Goal: Check status: Check status

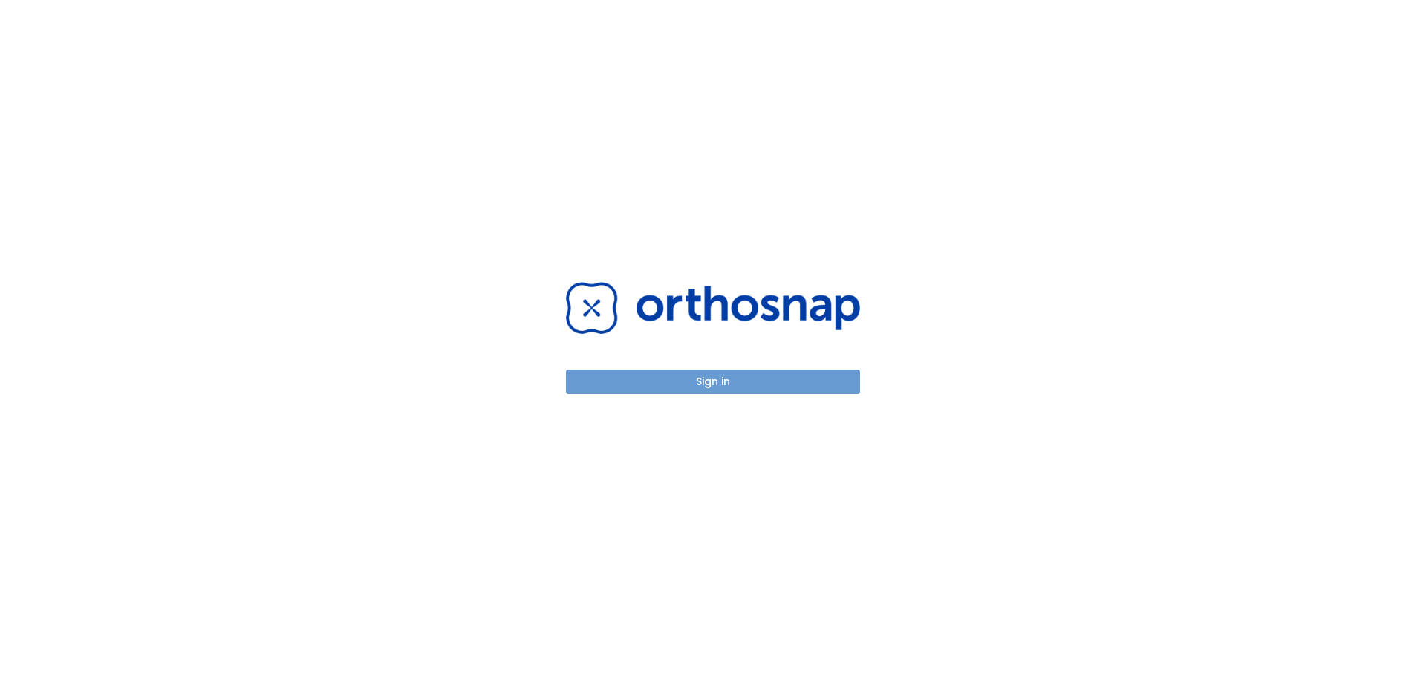
click at [649, 379] on button "Sign in" at bounding box center [713, 382] width 294 height 25
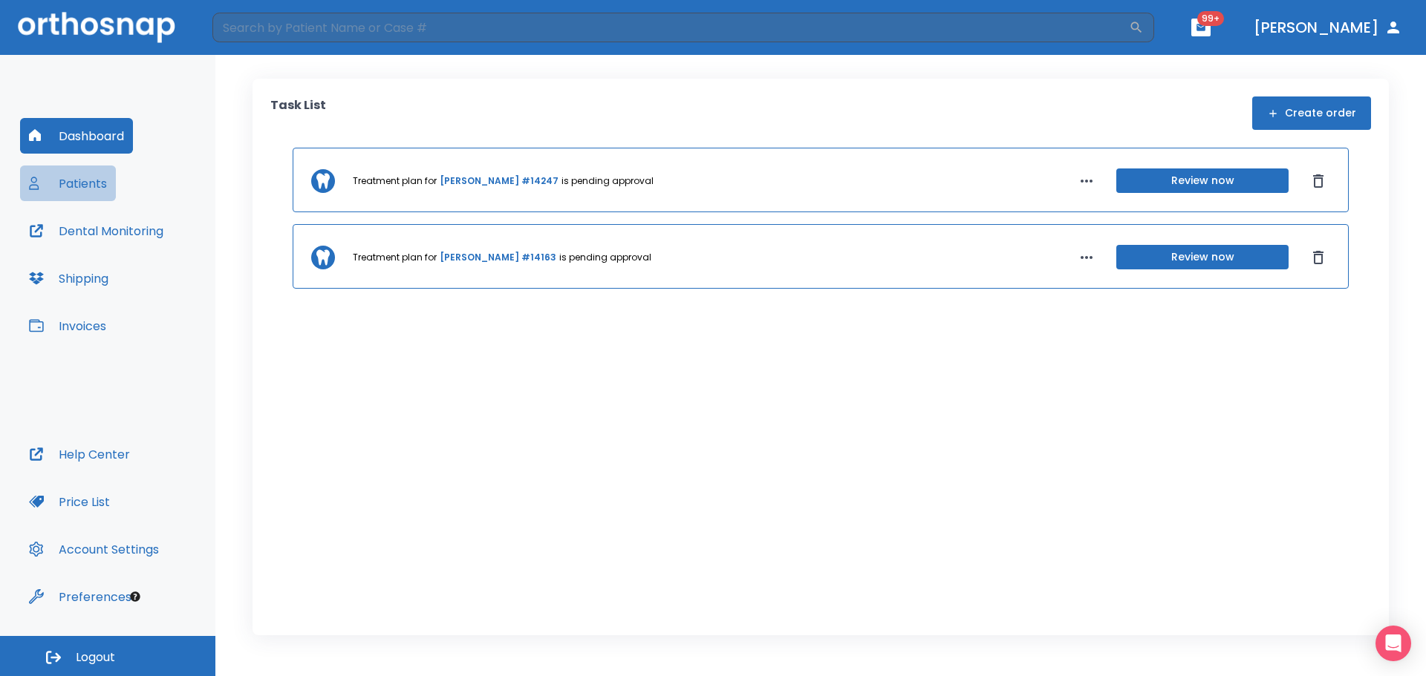
click at [74, 190] on button "Patients" at bounding box center [68, 184] width 96 height 36
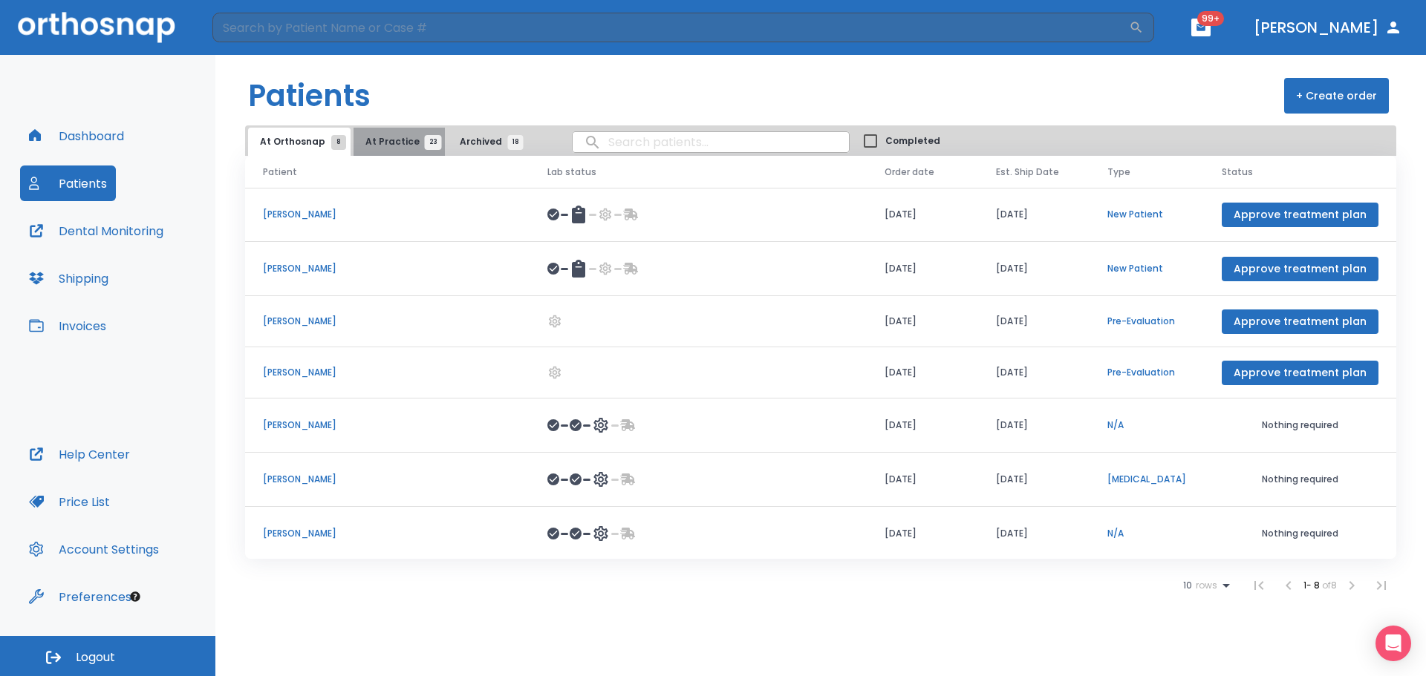
click at [406, 143] on span "At Practice 23" at bounding box center [399, 141] width 68 height 13
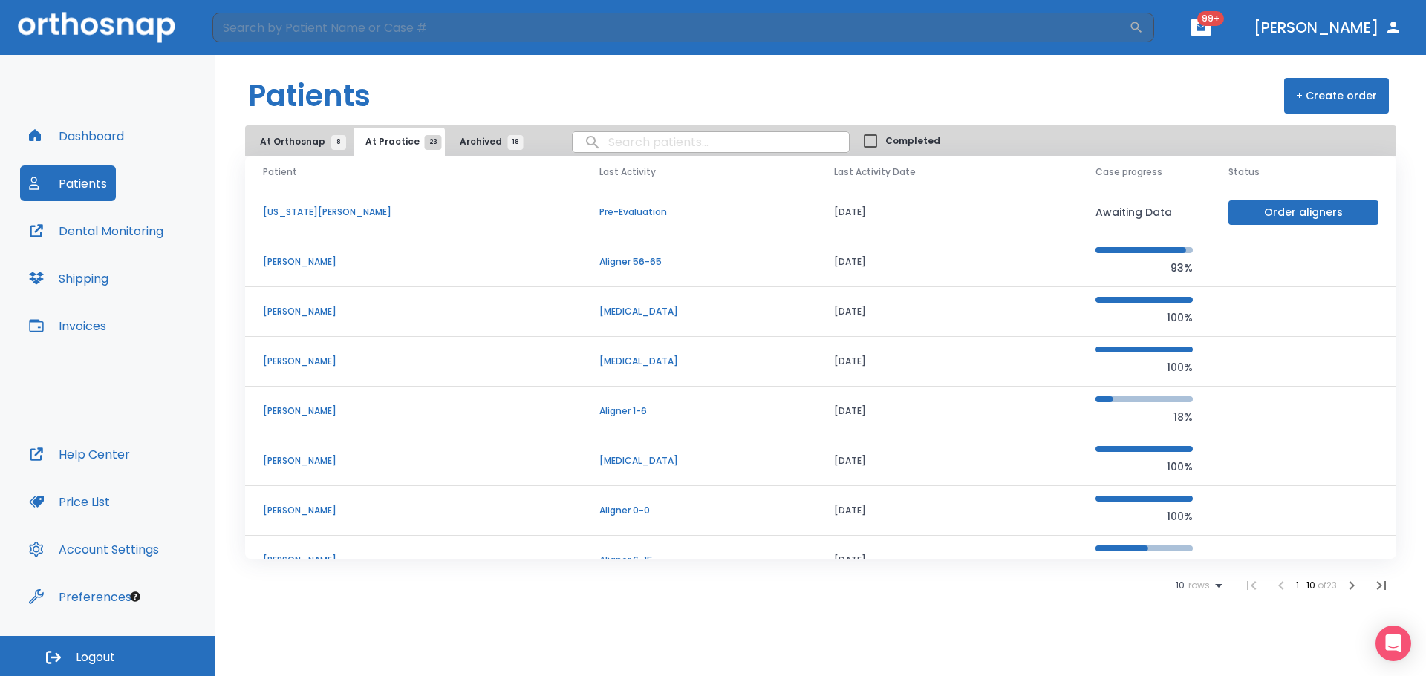
scroll to position [149, 0]
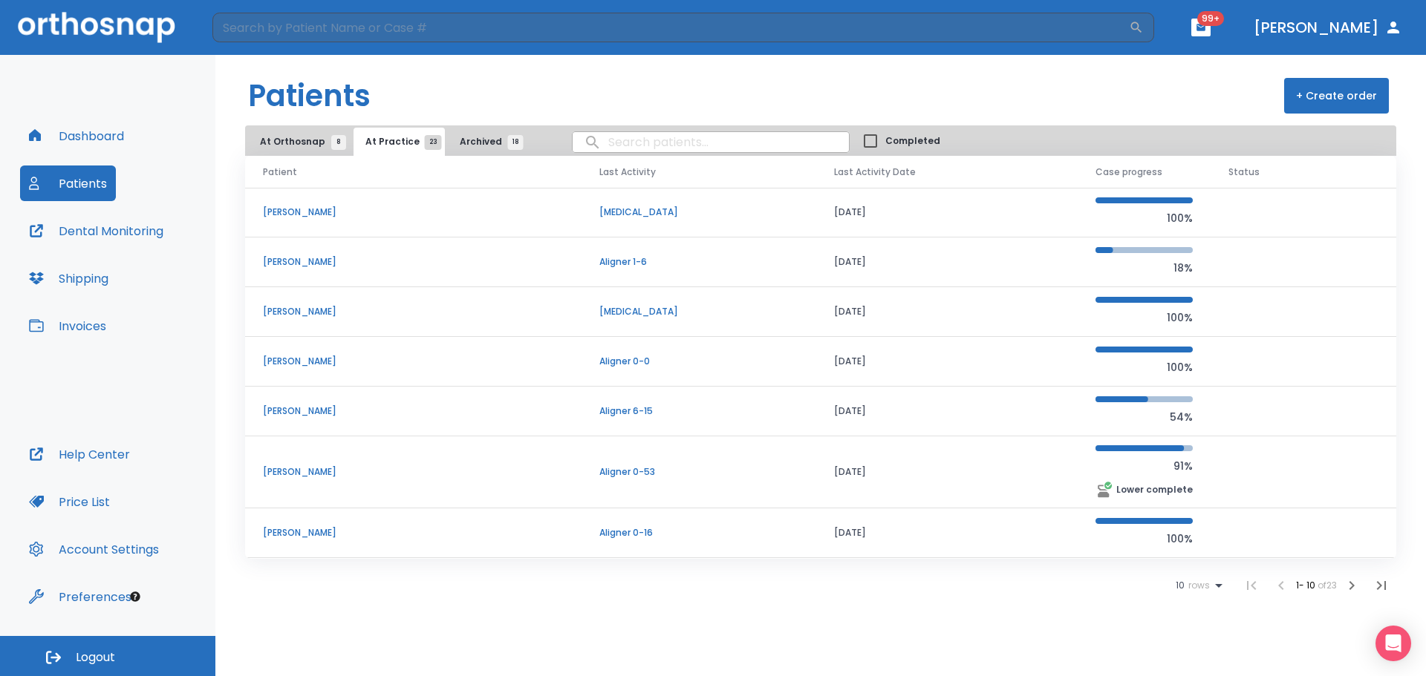
click at [1217, 589] on icon at bounding box center [1218, 586] width 18 height 18
click at [1192, 605] on p "25" at bounding box center [1189, 602] width 11 height 13
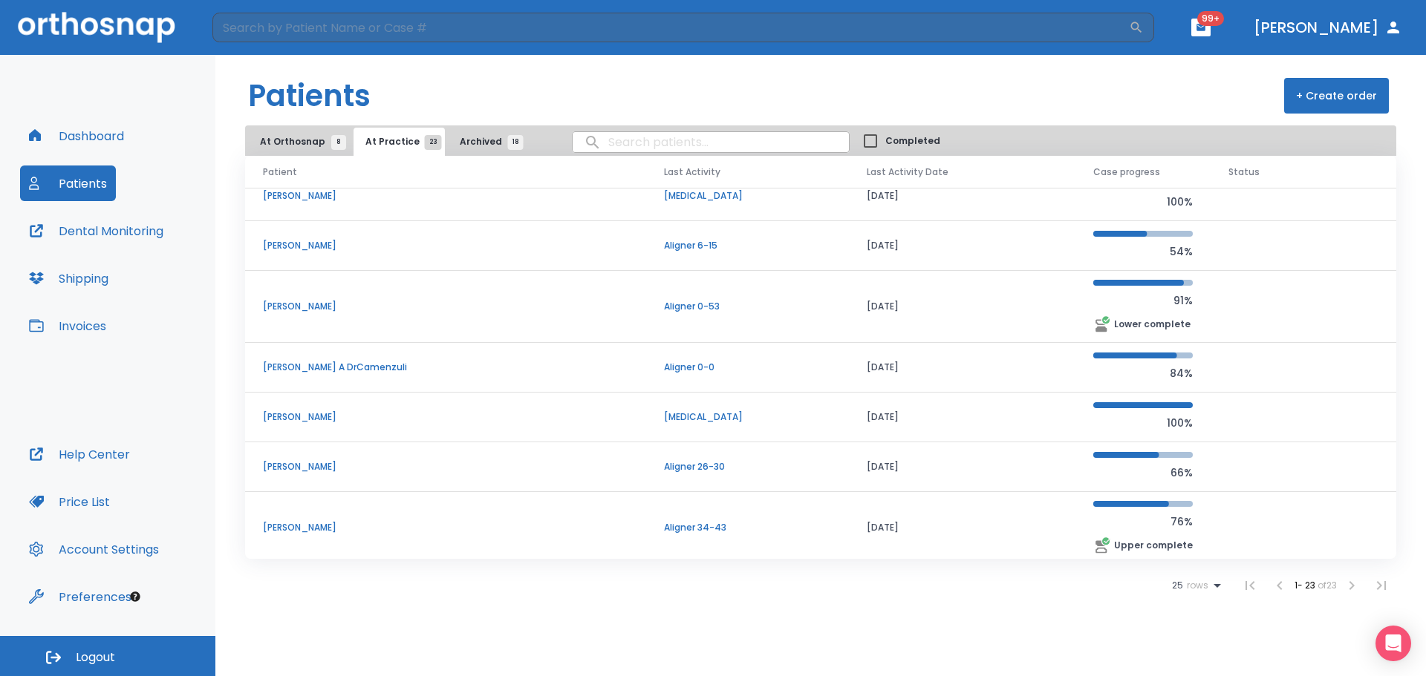
scroll to position [355, 0]
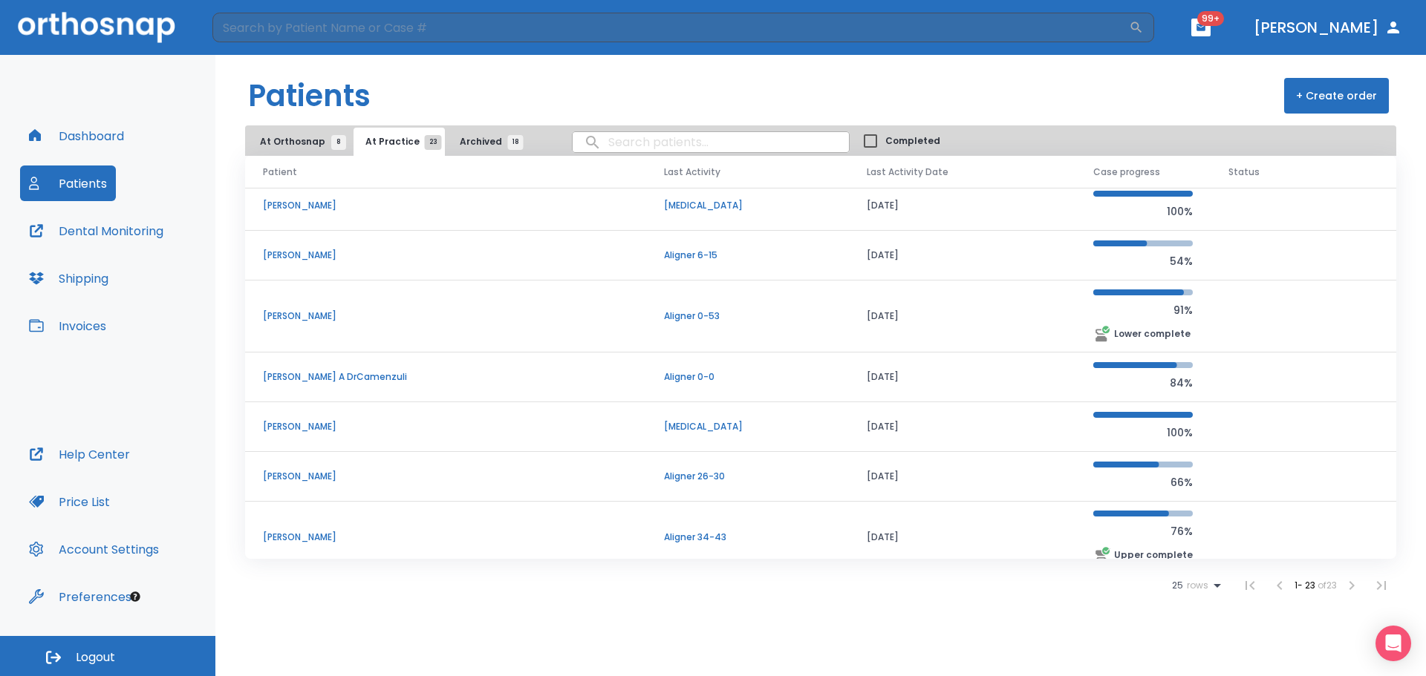
click at [307, 537] on p "[PERSON_NAME]" at bounding box center [445, 537] width 365 height 13
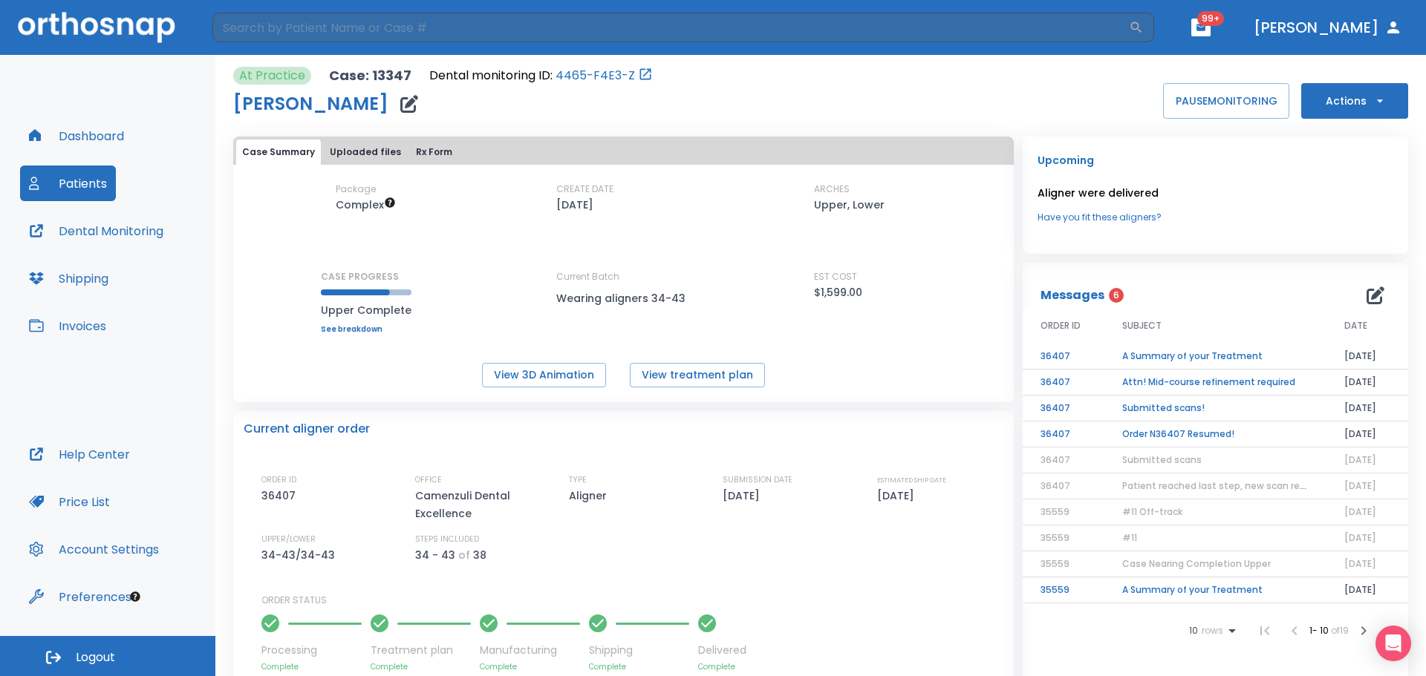
click at [1206, 353] on td "A Summary of your Treatment" at bounding box center [1215, 357] width 222 height 26
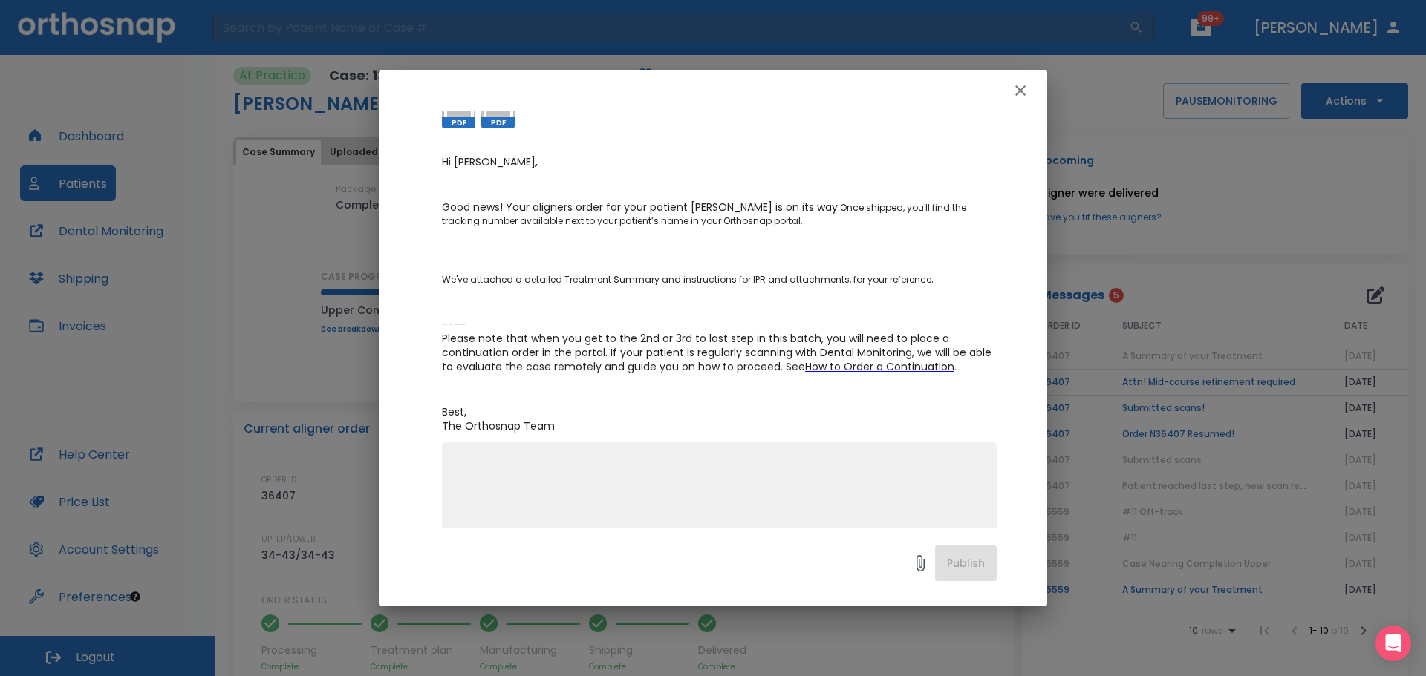
scroll to position [199, 0]
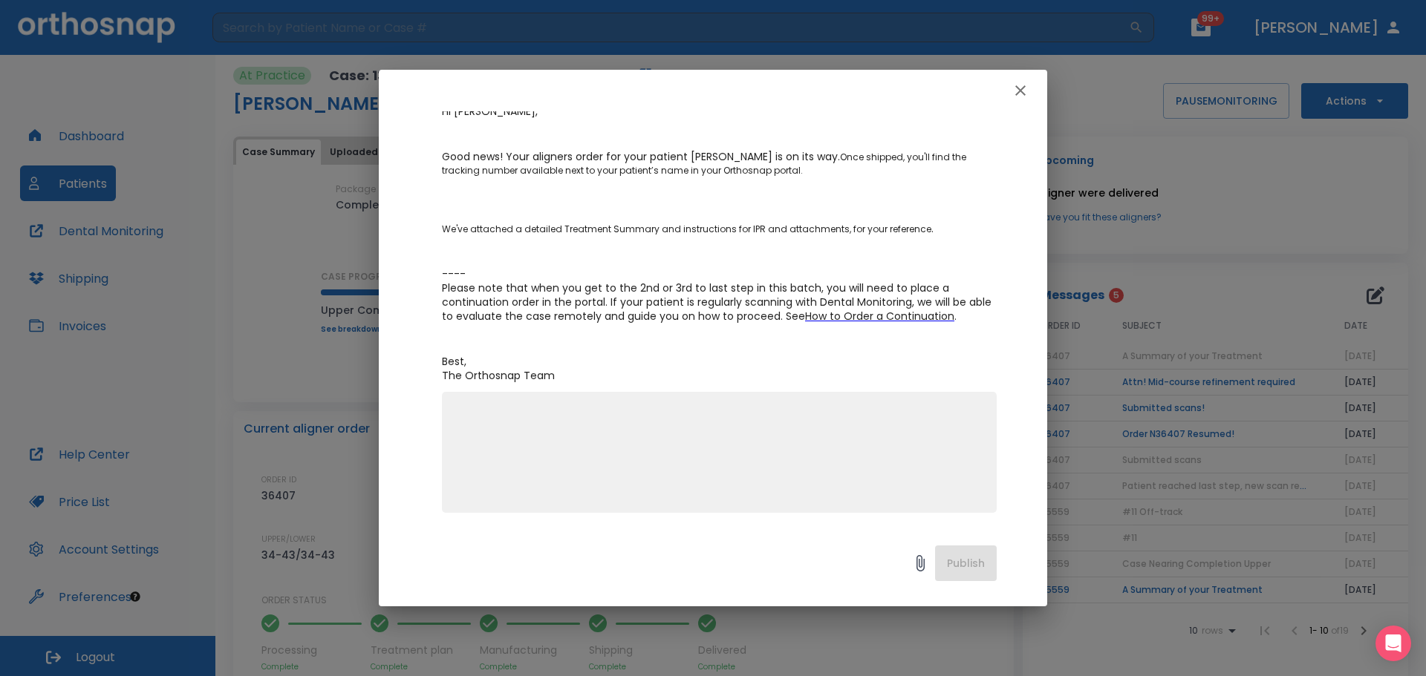
click at [1025, 92] on icon "button" at bounding box center [1020, 91] width 18 height 18
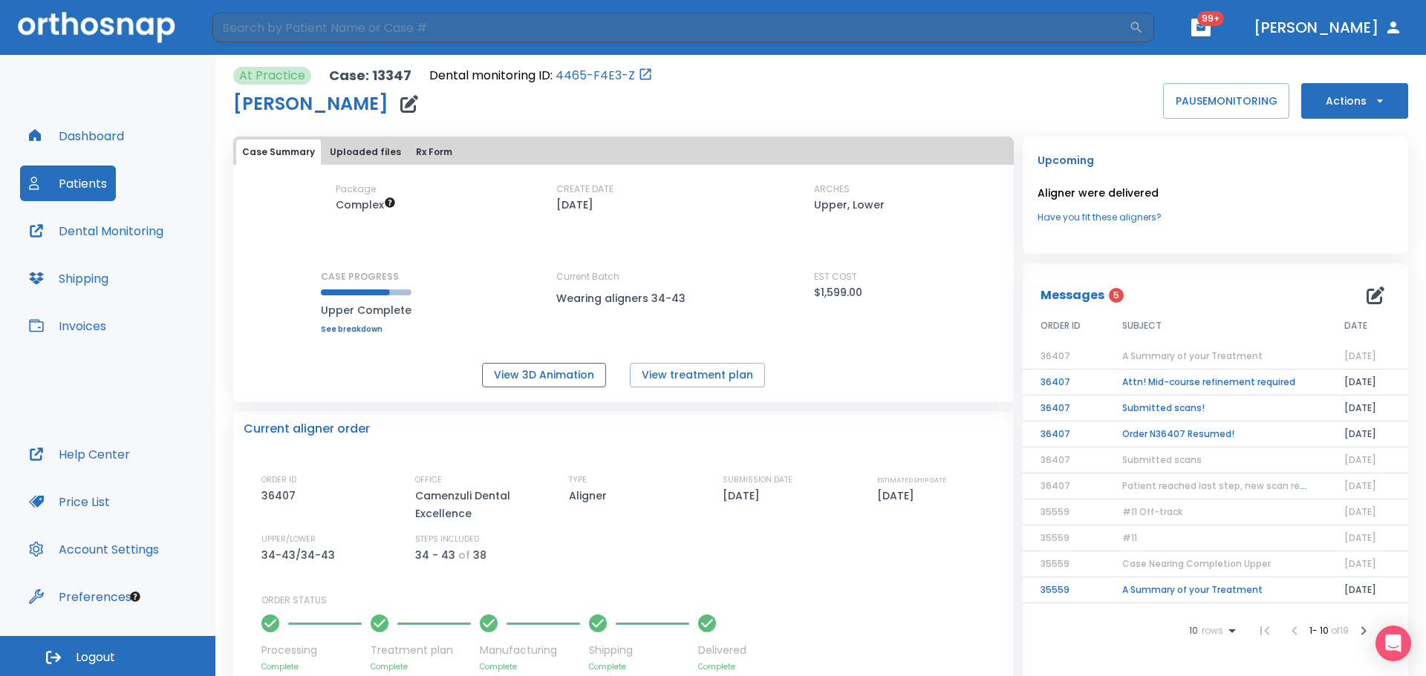
click at [570, 375] on button "View 3D Animation" at bounding box center [544, 375] width 124 height 25
click at [685, 377] on button "View treatment plan" at bounding box center [697, 375] width 135 height 25
click at [1262, 384] on td "Attn! Mid-course refinement required" at bounding box center [1215, 383] width 222 height 26
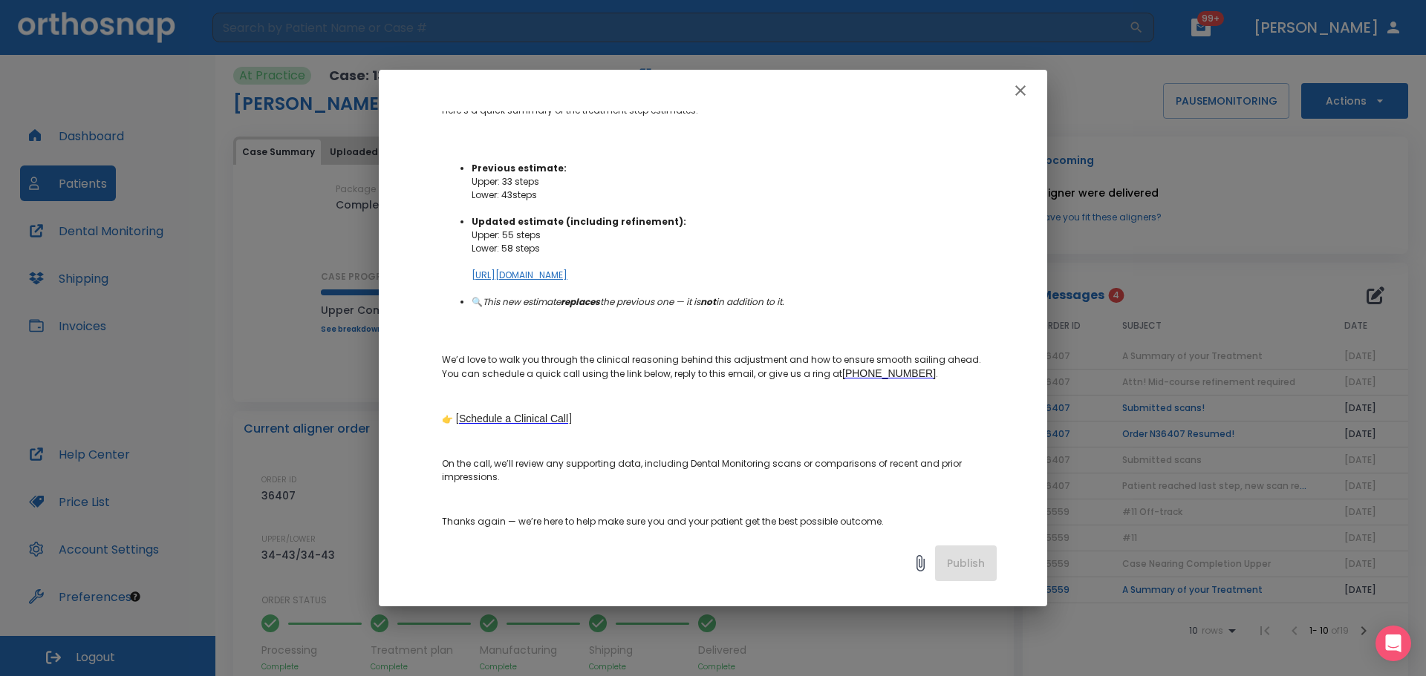
scroll to position [0, 0]
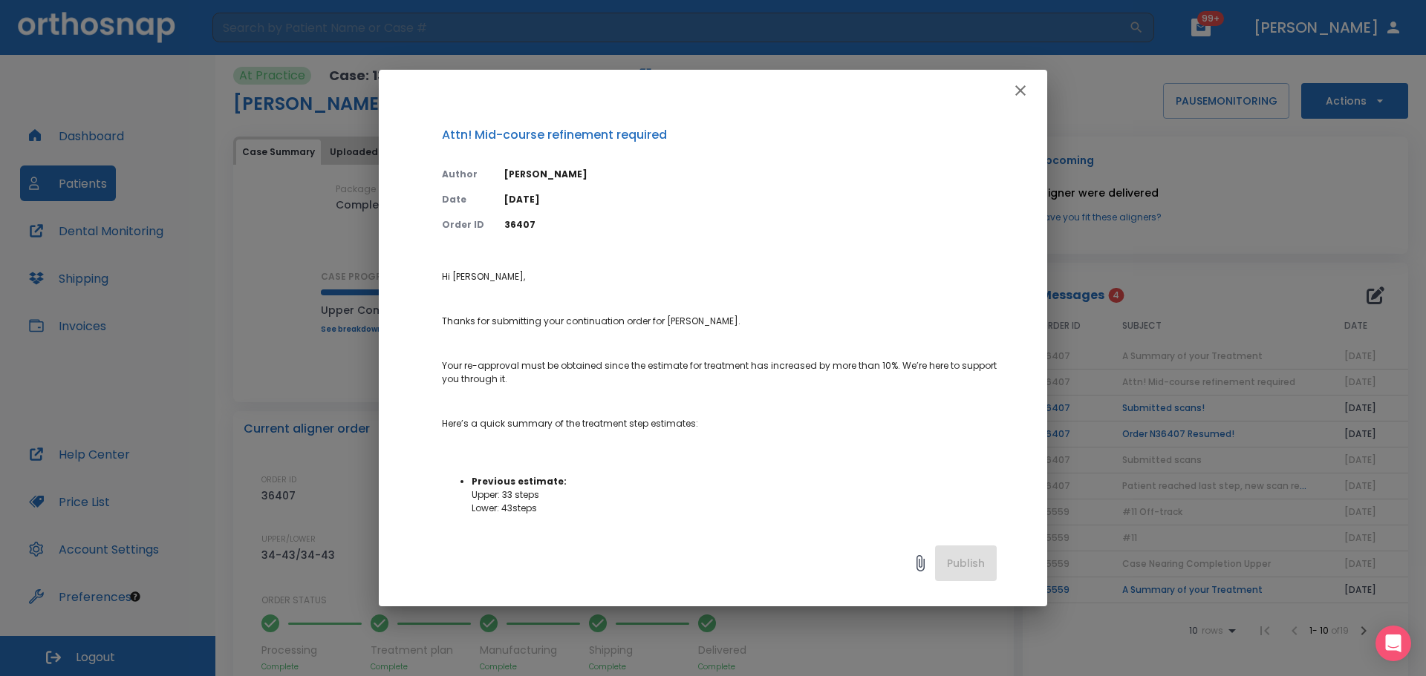
click at [1027, 82] on icon "button" at bounding box center [1020, 91] width 18 height 18
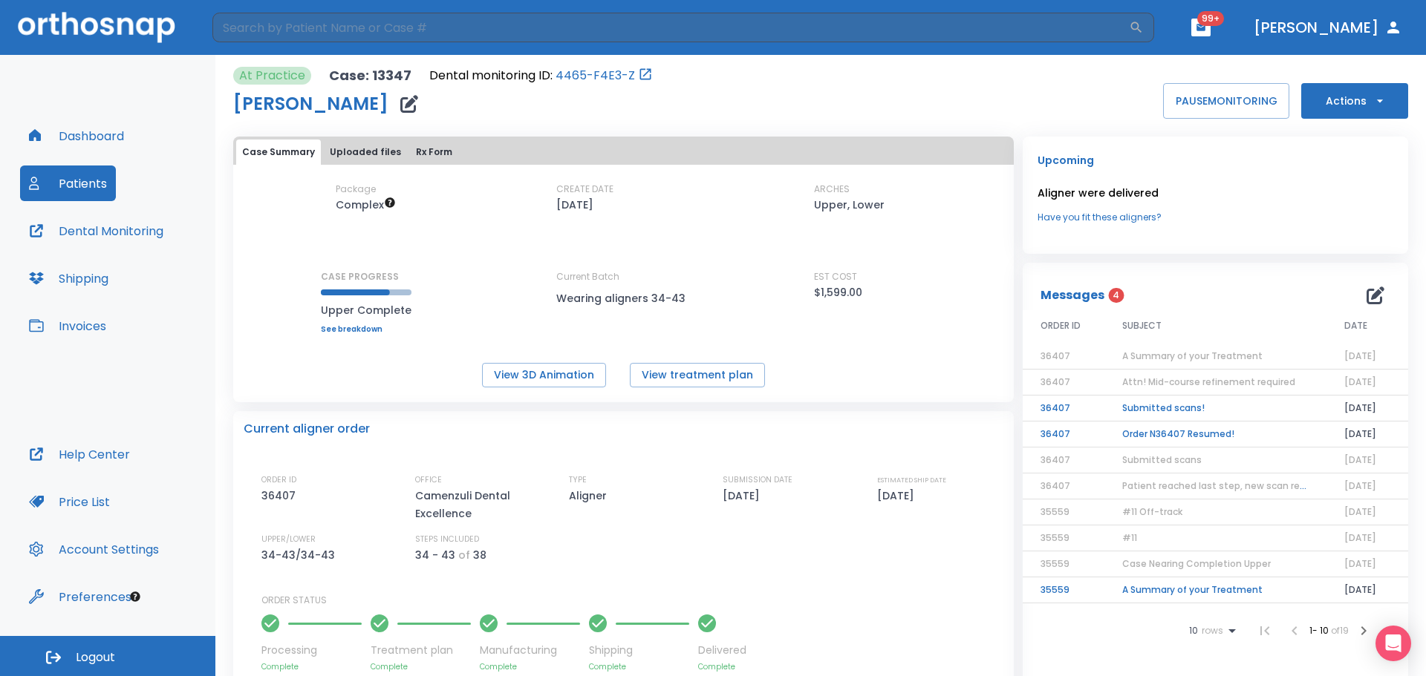
click at [1185, 345] on td "A Summary of your Treatment" at bounding box center [1215, 357] width 222 height 26
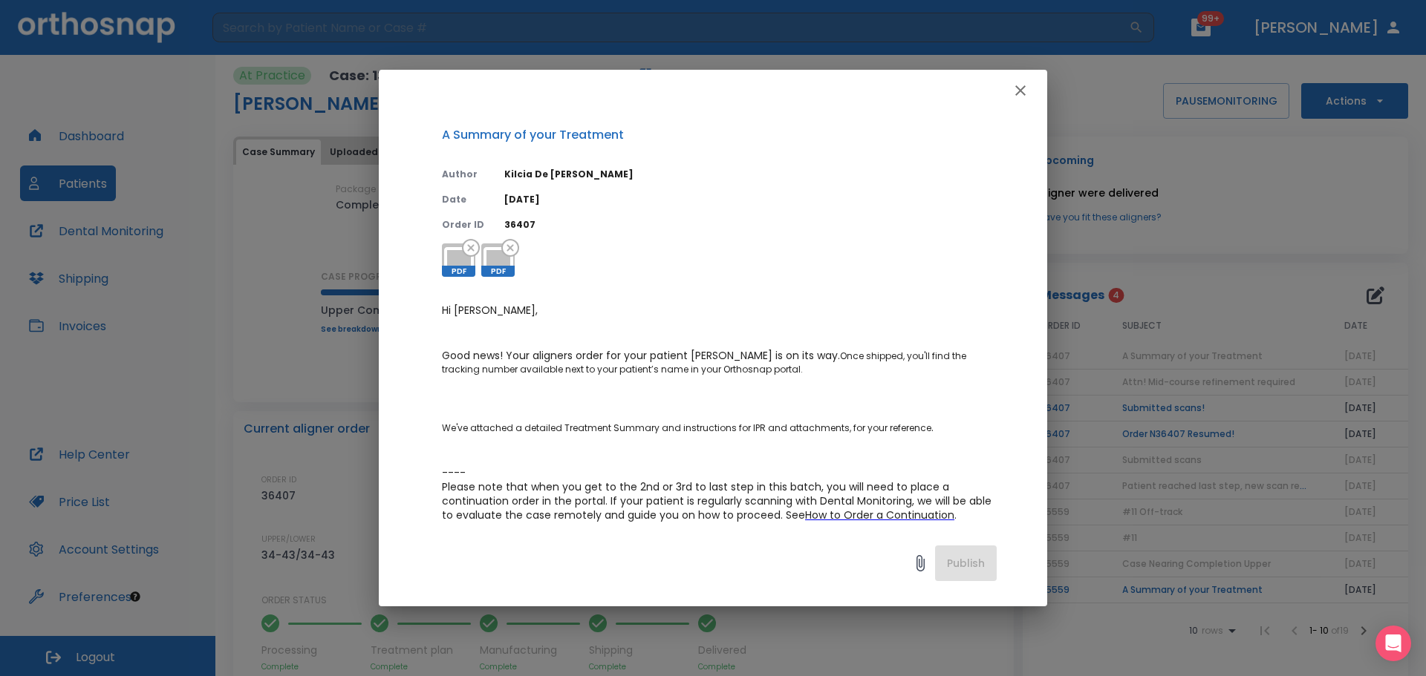
click at [662, 345] on p "Hi Dr. Camenzuli, Good news! Your aligners order for your patient Milli Feldman…" at bounding box center [719, 443] width 555 height 278
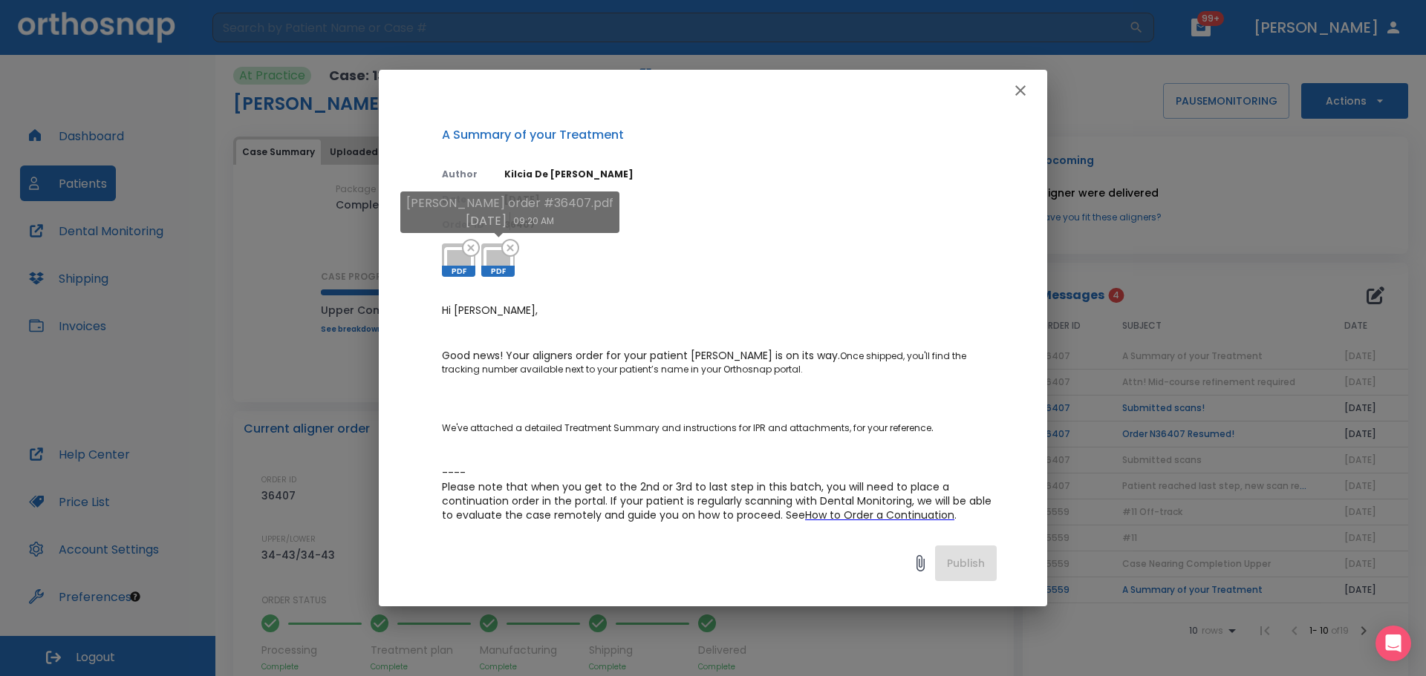
click at [487, 263] on icon at bounding box center [498, 261] width 36 height 36
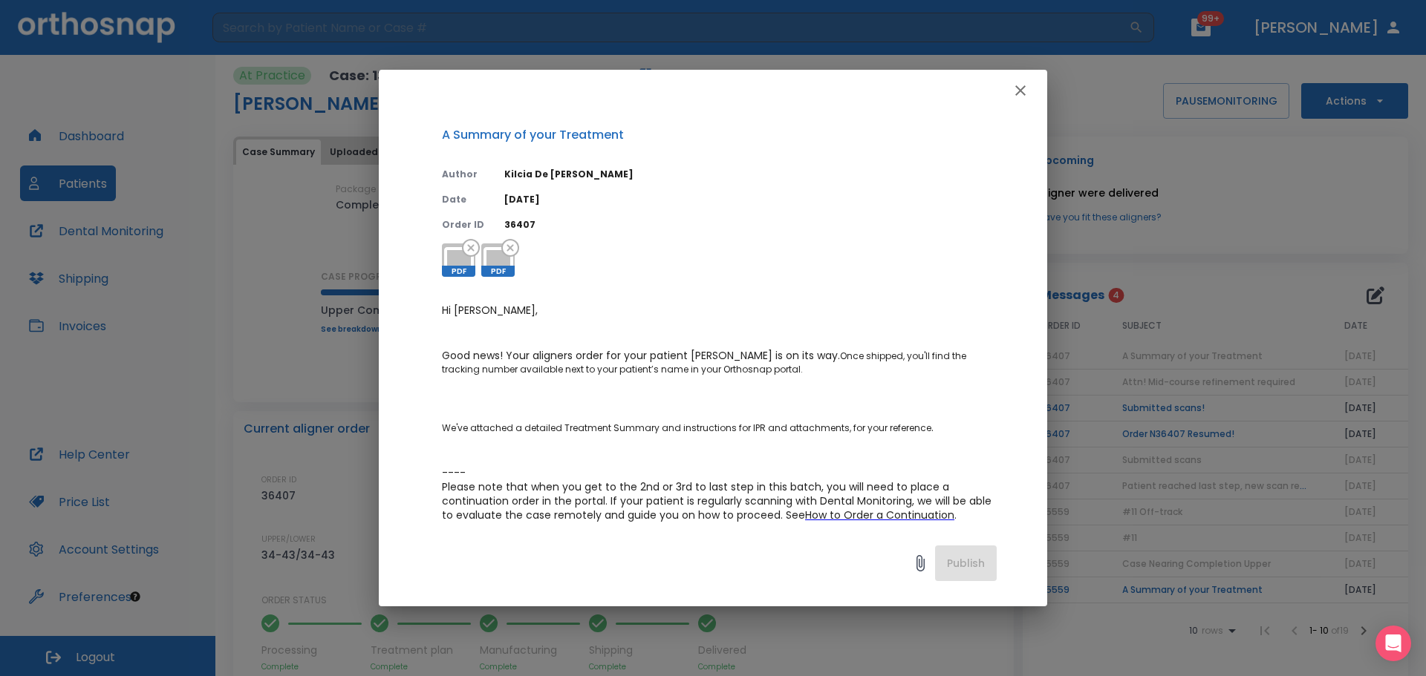
click at [464, 268] on span "PDF" at bounding box center [458, 271] width 33 height 11
click at [1022, 88] on icon "button" at bounding box center [1020, 90] width 10 height 10
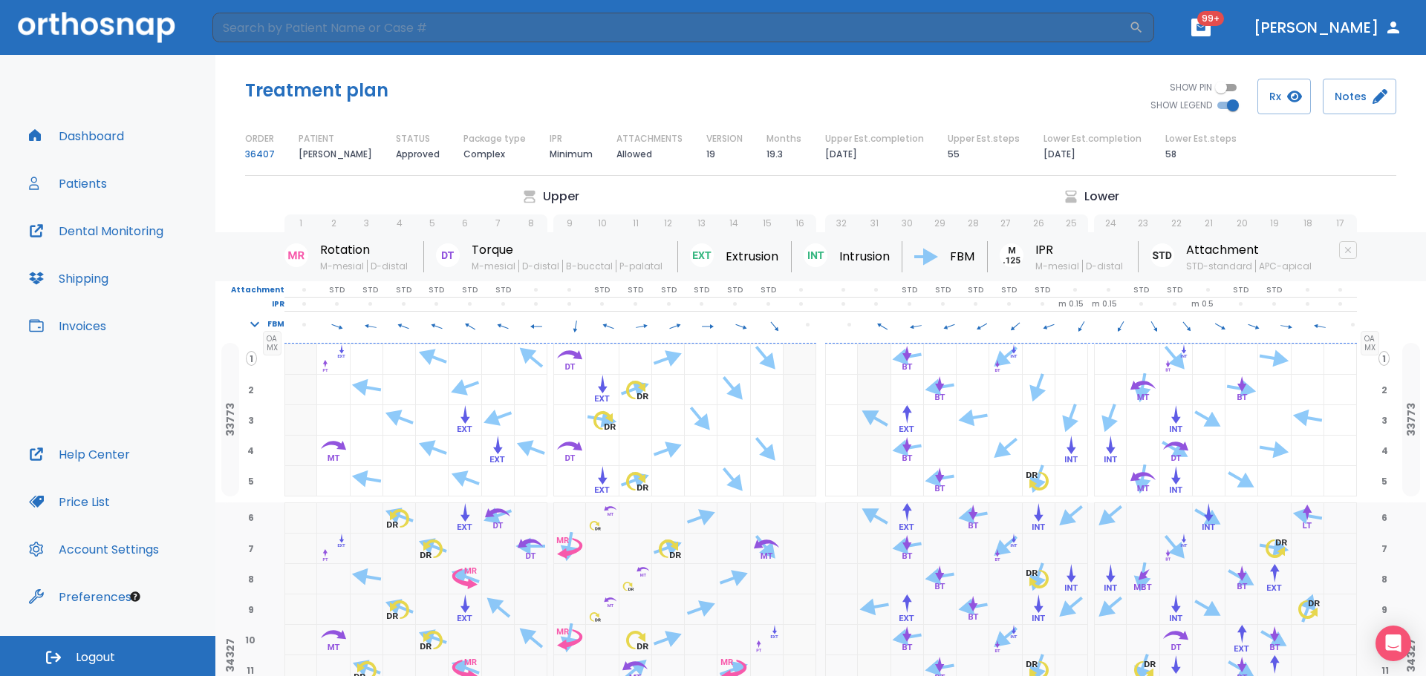
click at [1009, 255] on circle at bounding box center [1011, 256] width 24 height 24
click at [1097, 300] on p "m 0.15" at bounding box center [1103, 304] width 25 height 13
click at [1192, 306] on p "m 0.5" at bounding box center [1202, 304] width 22 height 13
